Goal: Task Accomplishment & Management: Use online tool/utility

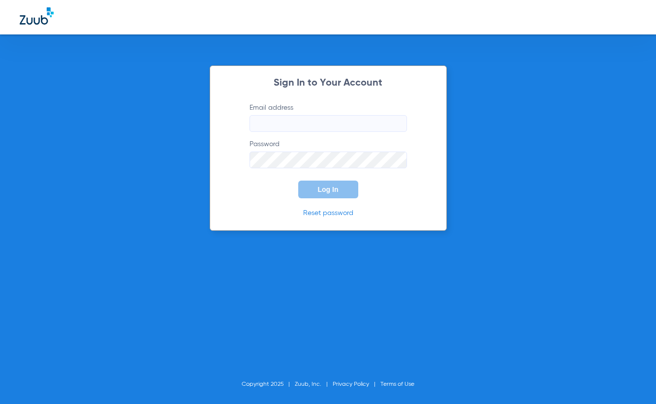
type input "somme@abradental.com"
click at [326, 189] on span "Log In" at bounding box center [328, 190] width 21 height 8
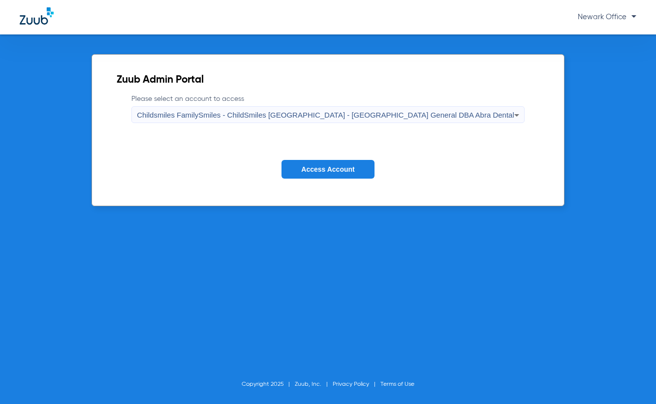
click at [305, 171] on span "Access Account" at bounding box center [327, 169] width 53 height 8
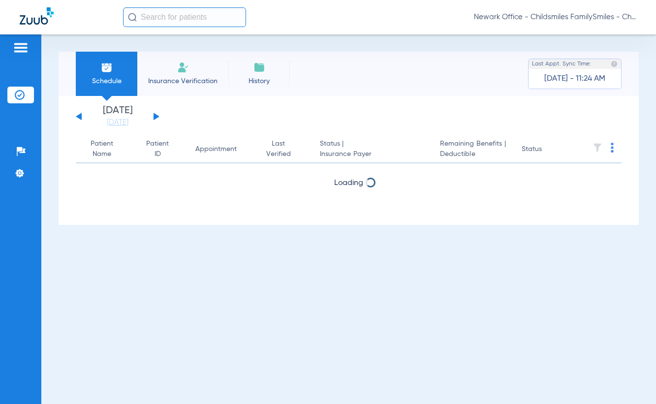
click at [195, 71] on li "Insurance Verification" at bounding box center [182, 74] width 91 height 44
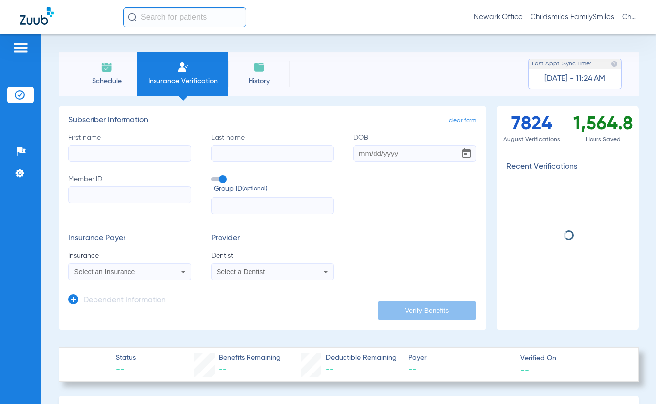
click at [185, 14] on input "text" at bounding box center [184, 17] width 123 height 20
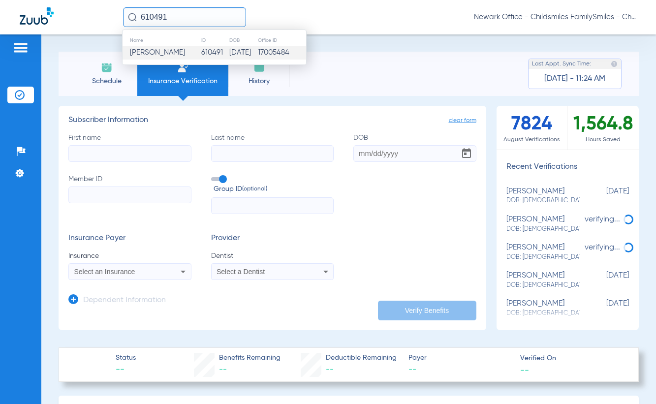
type input "610491"
click at [163, 55] on span "[PERSON_NAME]" at bounding box center [157, 52] width 55 height 7
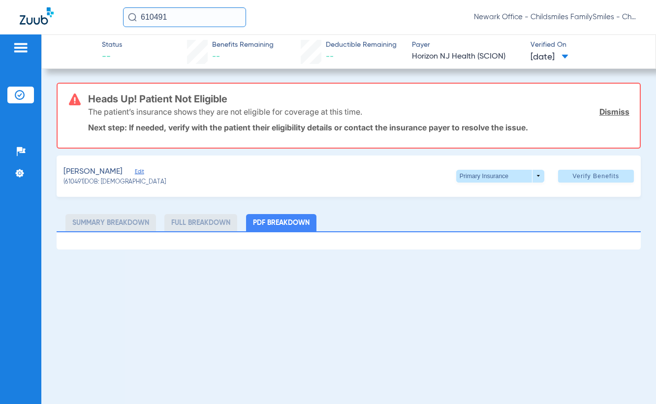
click at [142, 171] on span "Edit" at bounding box center [139, 172] width 9 height 9
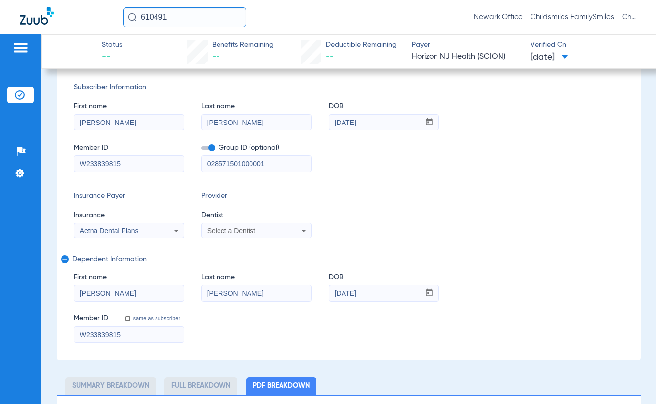
scroll to position [141, 0]
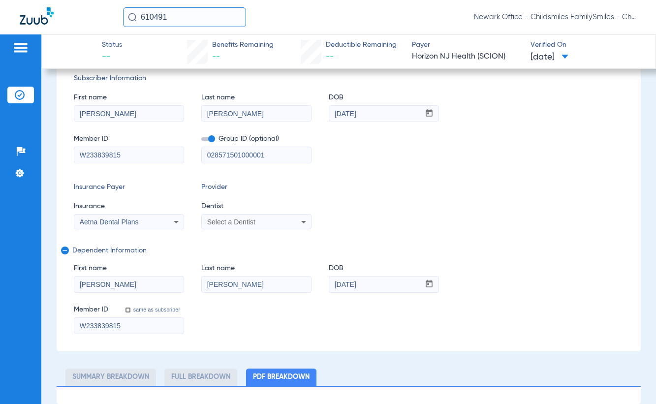
click at [264, 222] on div "Select a Dentist" at bounding box center [246, 221] width 79 height 7
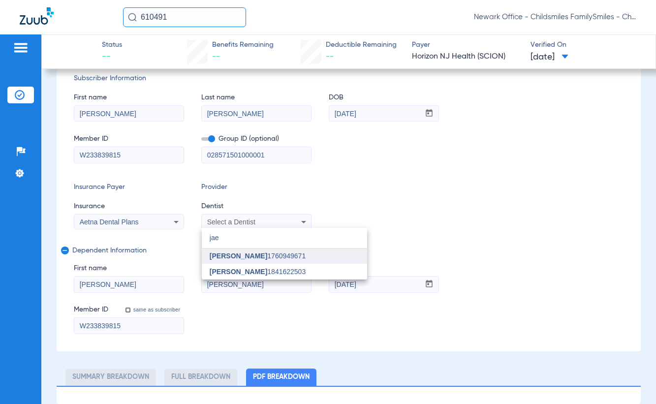
type input "jae"
click at [269, 249] on mat-option "Jae An 1760949671" at bounding box center [284, 257] width 165 height 16
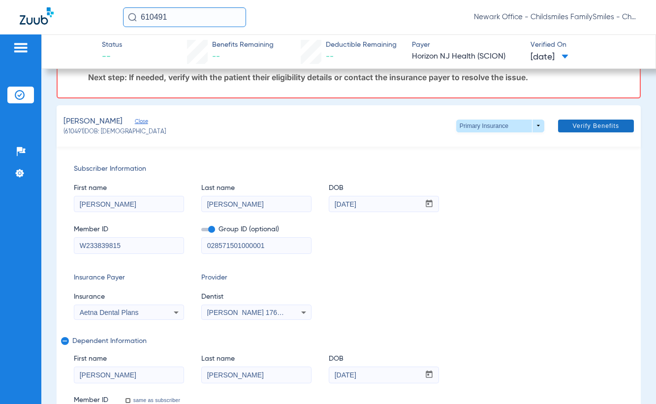
scroll to position [42, 0]
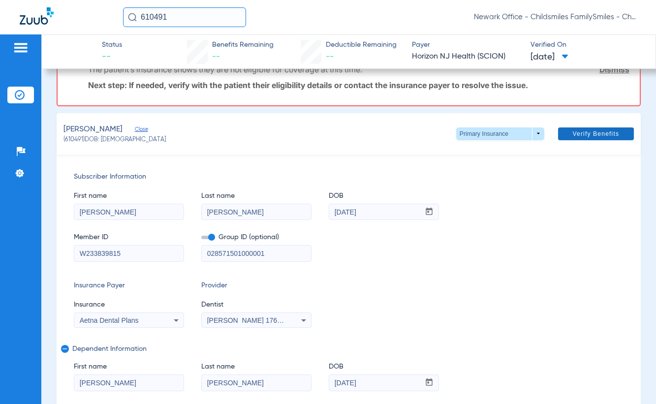
click at [591, 132] on span "Verify Benefits" at bounding box center [595, 134] width 47 height 8
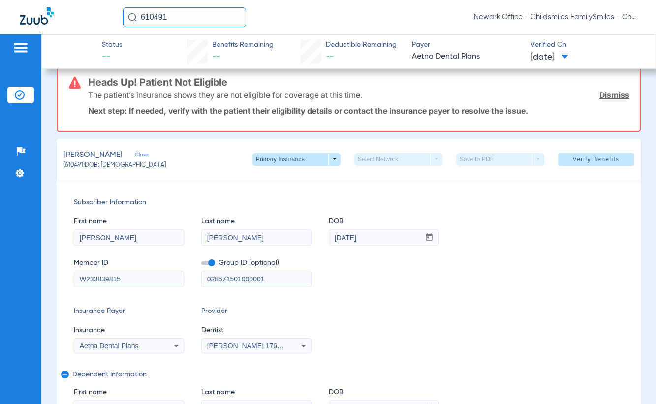
scroll to position [0, 0]
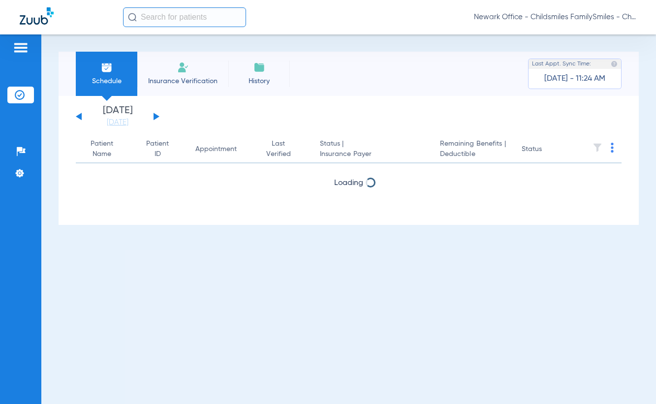
click at [156, 14] on input "text" at bounding box center [184, 17] width 123 height 20
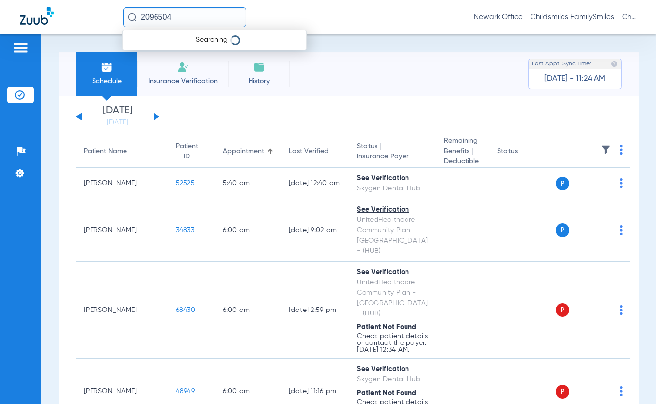
click at [195, 16] on input "2096504" at bounding box center [184, 17] width 123 height 20
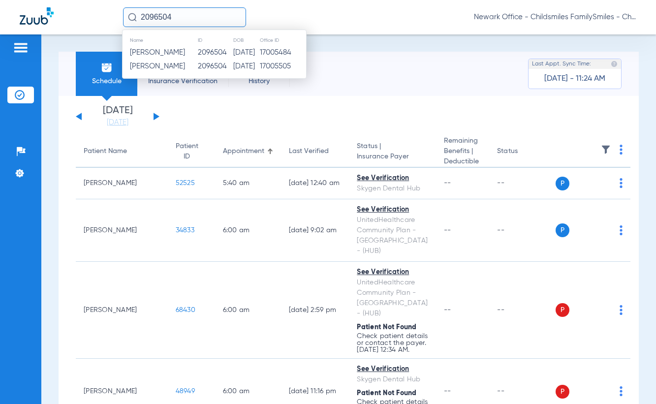
type input "2096504"
click at [197, 52] on td "2096504" at bounding box center [214, 53] width 35 height 14
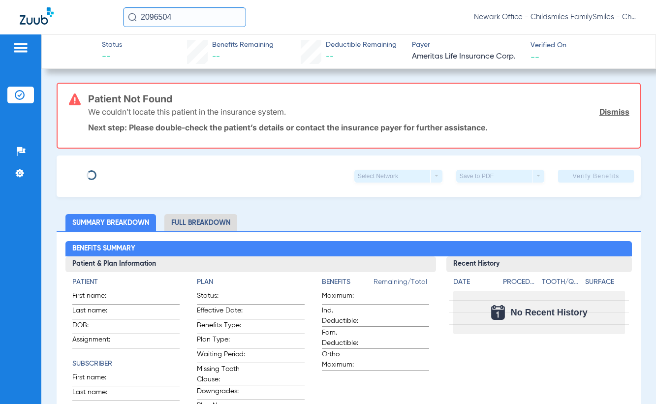
type input "ANA"
type input "MELGAR"
type input "11/14/2000"
type input "966384758"
type input "0900014000"
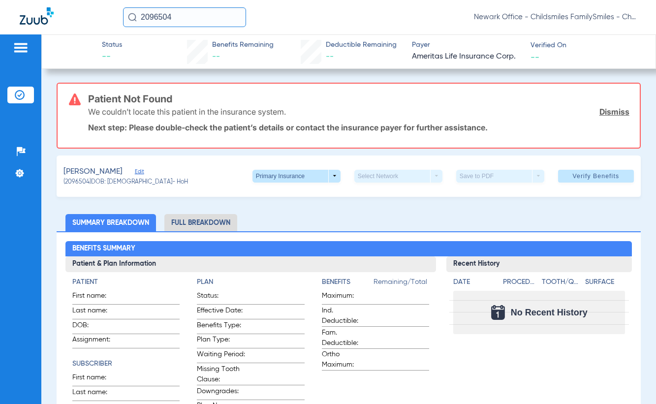
click at [130, 168] on div "MELGAR, ANA Edit" at bounding box center [125, 172] width 125 height 12
click at [135, 169] on span "Edit" at bounding box center [139, 172] width 9 height 9
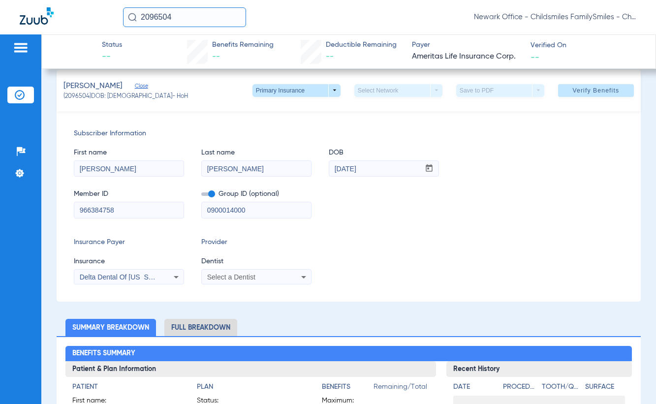
scroll to position [98, 0]
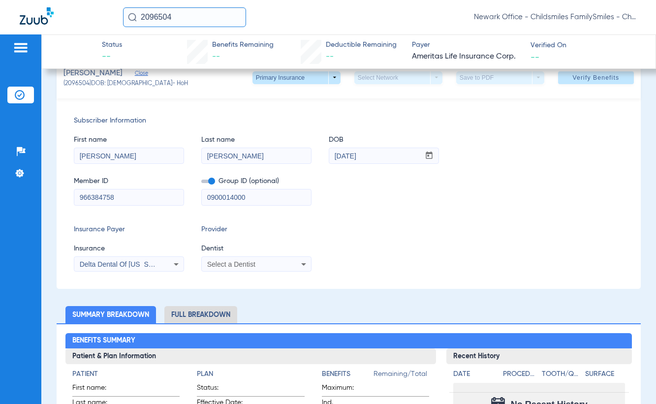
click at [241, 258] on div "Select a Dentist" at bounding box center [256, 264] width 109 height 12
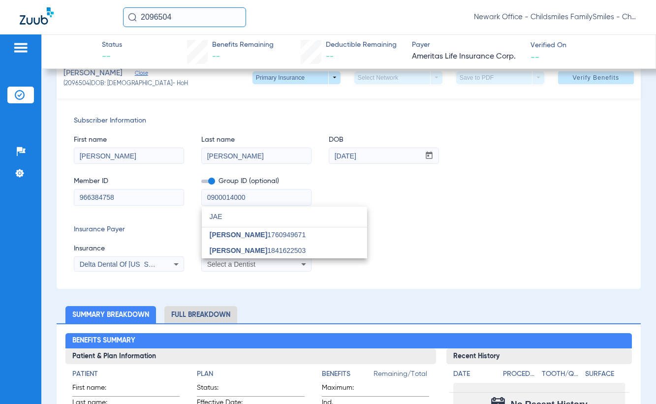
scroll to position [0, 0]
type input "JAE"
click at [261, 232] on span "Jae An 1760949671" at bounding box center [258, 234] width 96 height 7
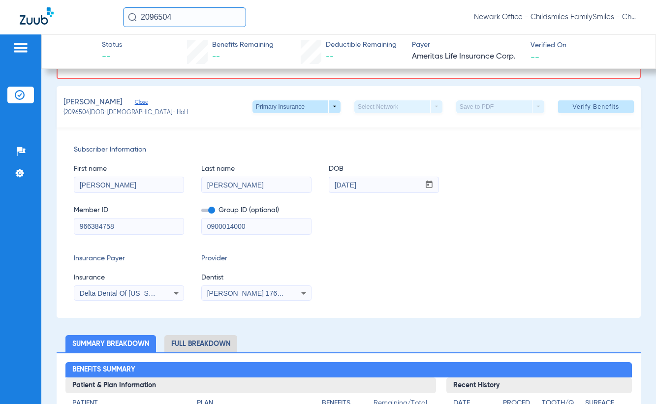
scroll to position [49, 0]
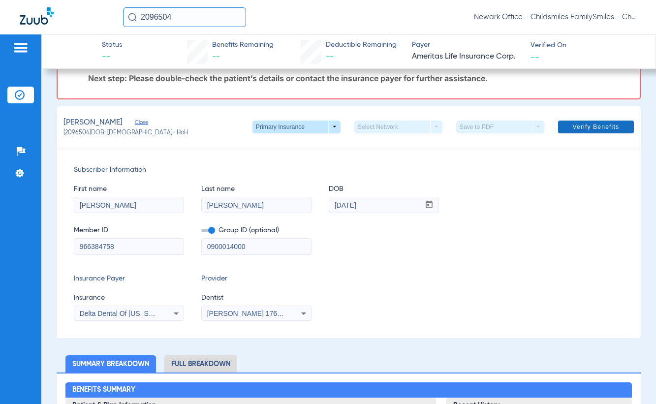
click at [608, 131] on span "Verify Benefits" at bounding box center [595, 127] width 47 height 8
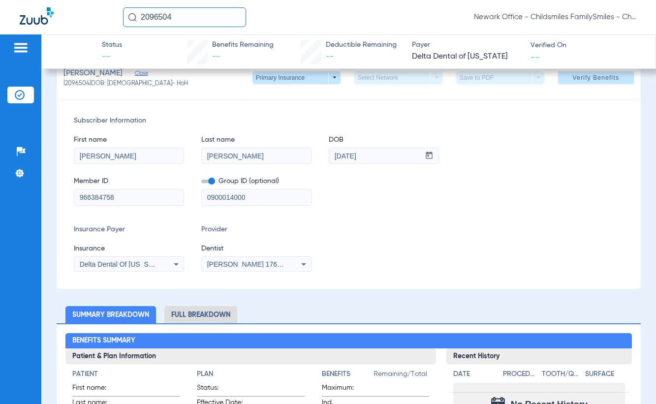
scroll to position [0, 0]
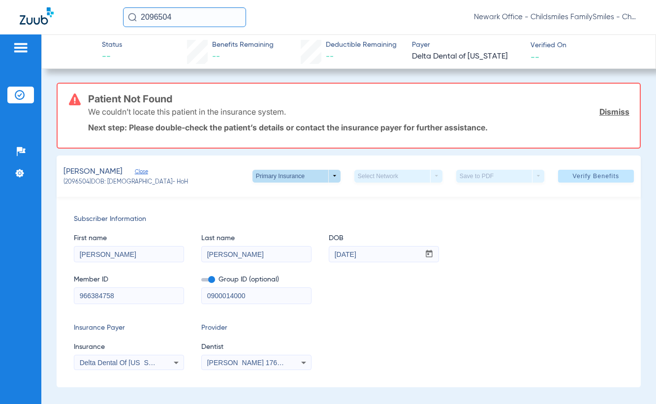
click at [327, 173] on span at bounding box center [296, 176] width 88 height 13
click at [306, 213] on span "Secondary Insurance" at bounding box center [285, 215] width 65 height 7
type input "019772308"
type input "00005131600001"
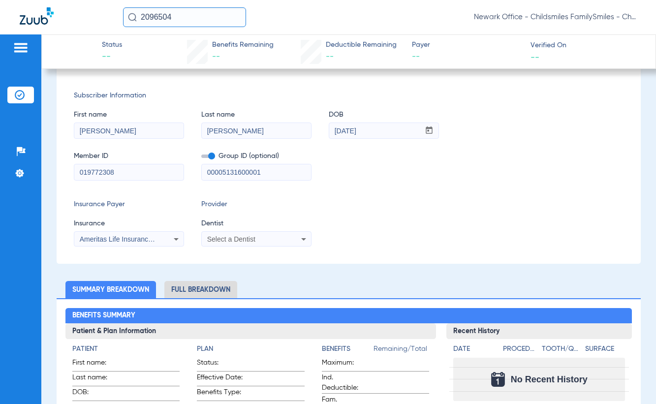
scroll to position [49, 0]
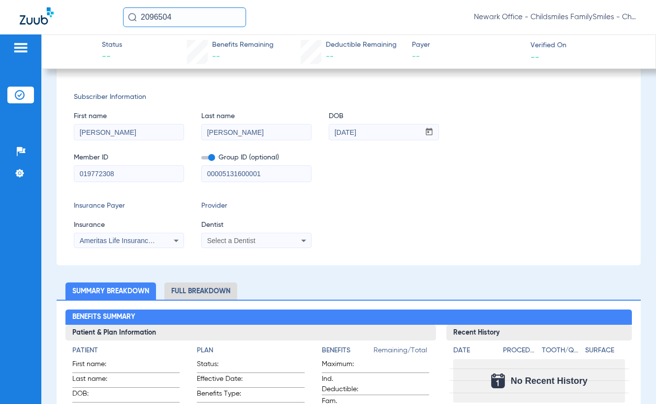
click at [245, 238] on span "Select a Dentist" at bounding box center [231, 241] width 48 height 8
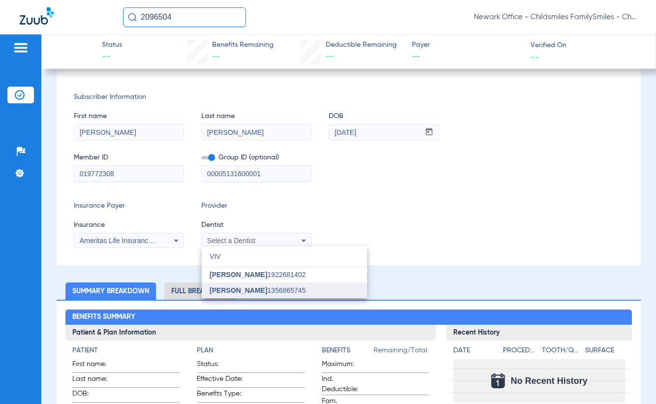
type input "VIV"
click at [243, 292] on span "[PERSON_NAME]" at bounding box center [239, 290] width 58 height 8
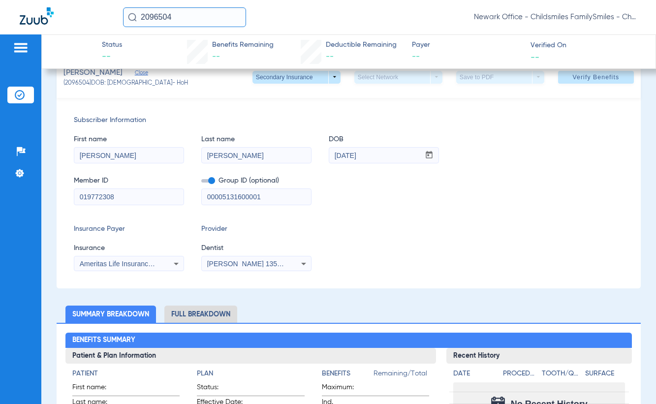
scroll to position [0, 0]
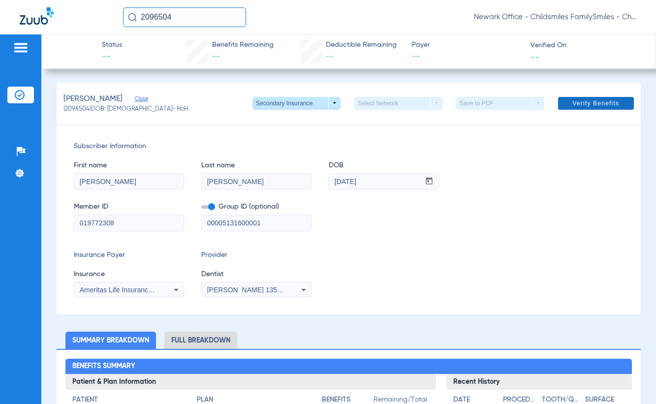
click at [580, 108] on span at bounding box center [596, 104] width 76 height 24
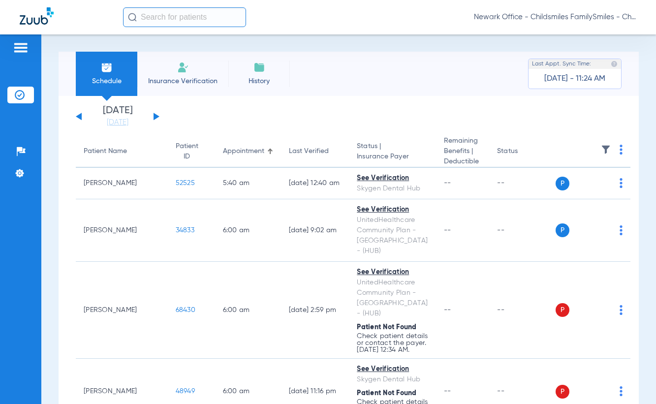
click at [191, 33] on div "Newark Office - Childsmiles FamilySmiles - ChildSmiles [GEOGRAPHIC_DATA] - [GEO…" at bounding box center [328, 17] width 656 height 34
click at [194, 22] on input "text" at bounding box center [184, 17] width 123 height 20
click at [195, 15] on input "text" at bounding box center [184, 17] width 123 height 20
click at [197, 15] on input "text" at bounding box center [184, 17] width 123 height 20
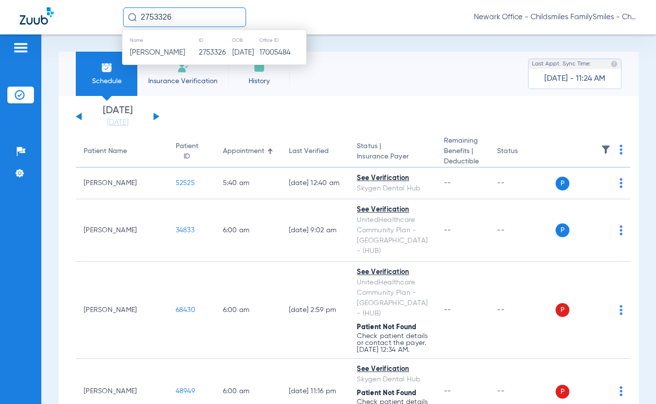
type input "2753326"
click at [179, 56] on span "[PERSON_NAME]" at bounding box center [157, 52] width 55 height 7
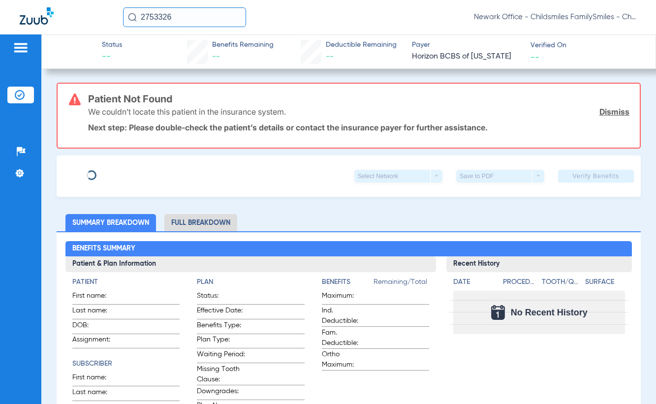
type input "[PERSON_NAME]"
type input "MALLETTER"
type input "[DATE]"
type input "3HZN41654690"
type input "0761081171"
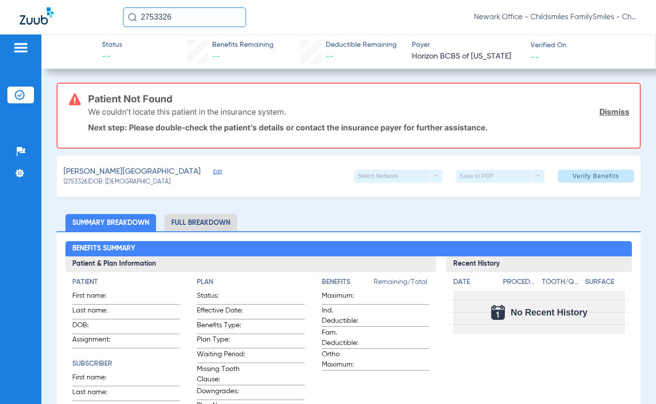
click at [213, 171] on span "Edit" at bounding box center [217, 172] width 9 height 9
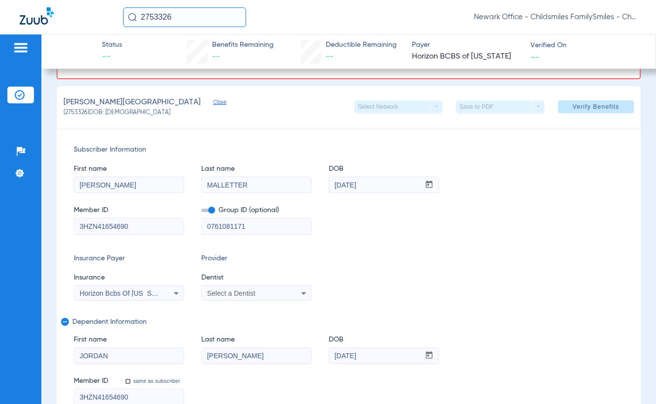
scroll to position [98, 0]
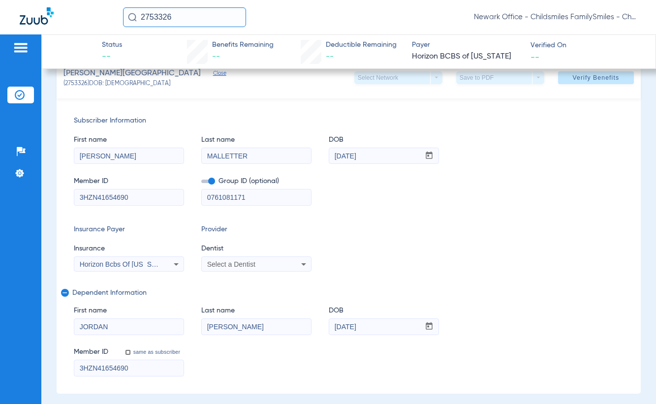
click at [263, 263] on div "Select a Dentist" at bounding box center [246, 264] width 79 height 7
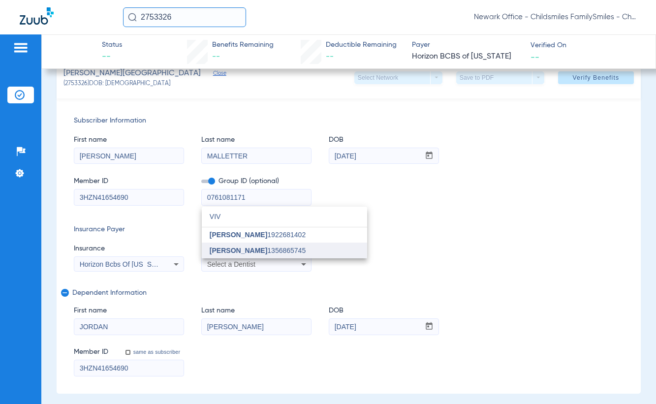
type input "VIV"
click at [256, 254] on span "[PERSON_NAME] 1356865745" at bounding box center [258, 250] width 96 height 7
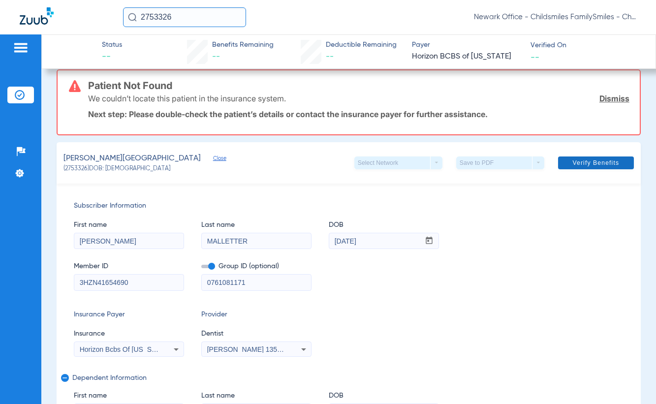
scroll to position [0, 0]
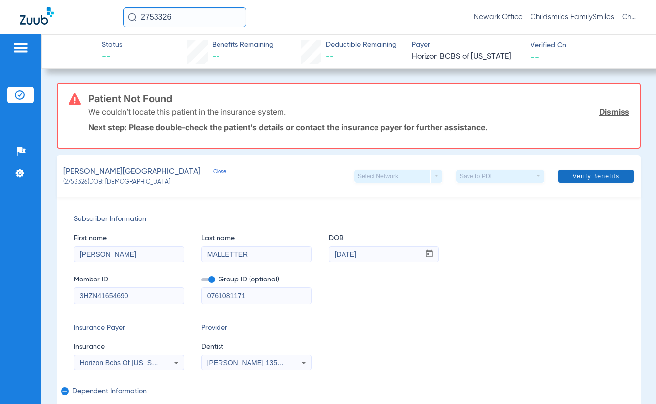
click at [577, 166] on span at bounding box center [596, 176] width 76 height 24
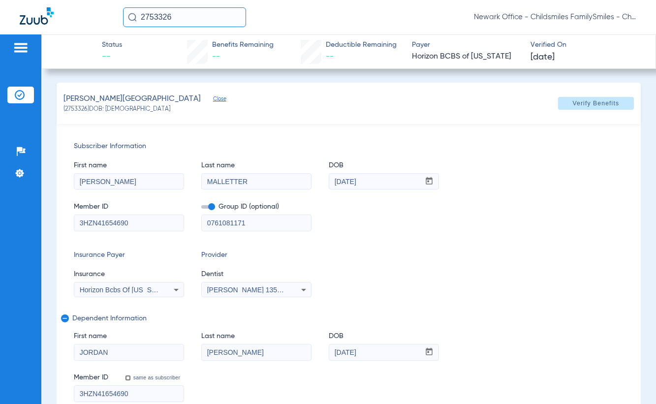
type input "0"
select select "page-width"
type input "1"
